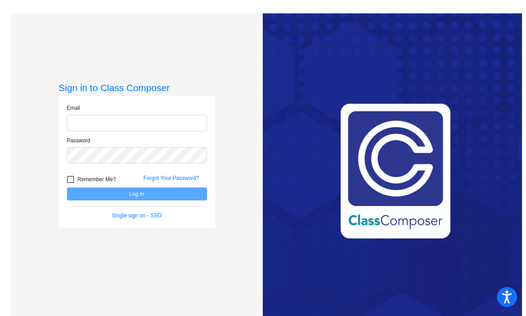
type input "[PERSON_NAME][EMAIL_ADDRESS][PERSON_NAME][DOMAIN_NAME]"
click at [67, 183] on label "Remember Me?" at bounding box center [91, 179] width 49 height 11
click at [70, 183] on input "Remember Me?" at bounding box center [70, 183] width 0 height 0
checkbox input "true"
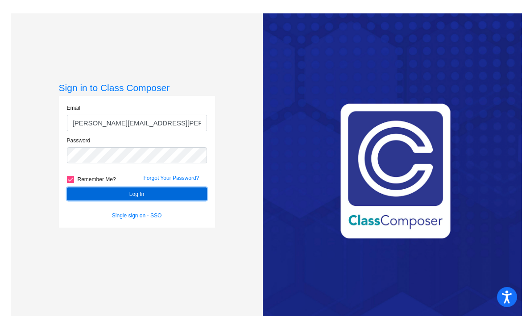
click at [108, 188] on button "Log In" at bounding box center [137, 194] width 140 height 13
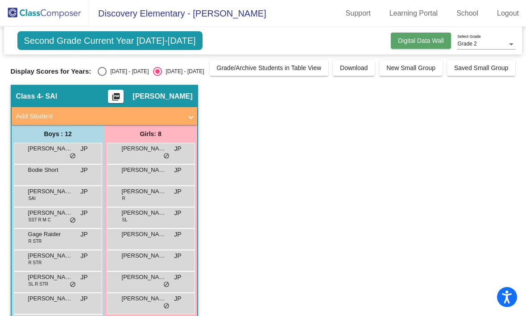
click at [430, 39] on span "Digital Data Wall" at bounding box center [421, 40] width 46 height 7
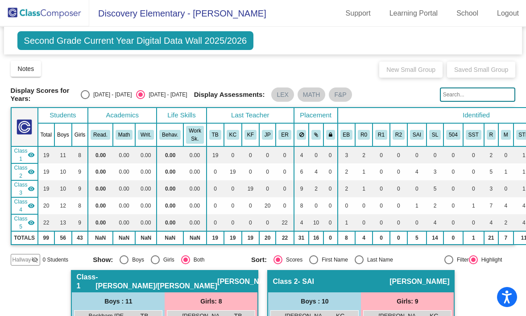
click at [109, 96] on div "[DATE] - [DATE]" at bounding box center [111, 95] width 42 height 8
click at [85, 99] on input "[DATE] - [DATE]" at bounding box center [85, 99] width 0 height 0
radio input "true"
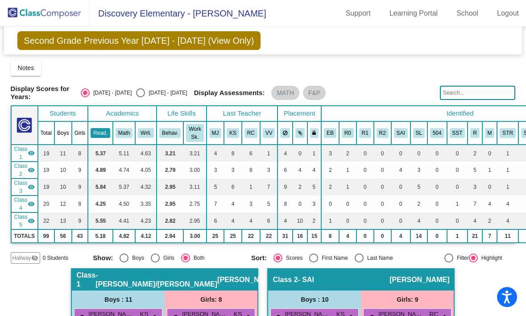
click at [106, 129] on button "Read." at bounding box center [101, 133] width 20 height 10
click at [101, 129] on button "Read." at bounding box center [101, 133] width 20 height 10
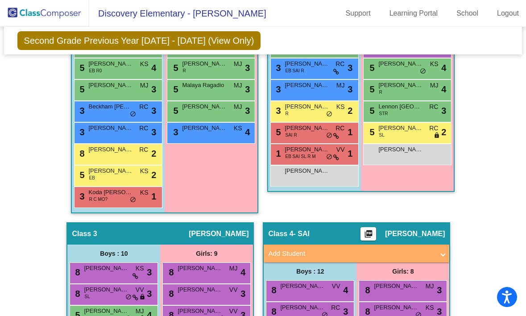
scroll to position [336, 0]
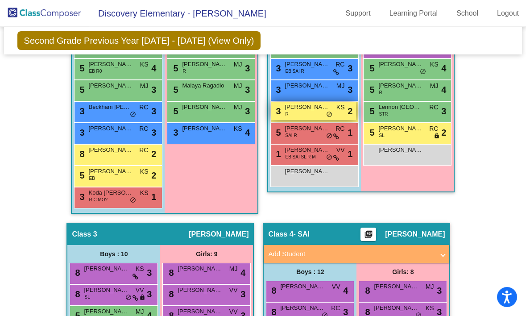
click at [297, 103] on span "[PERSON_NAME]" at bounding box center [307, 107] width 45 height 9
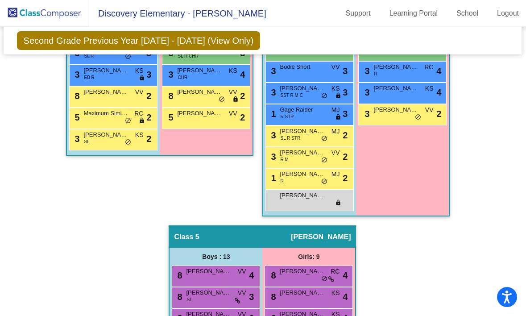
scroll to position [665, 0]
